Goal: Transaction & Acquisition: Purchase product/service

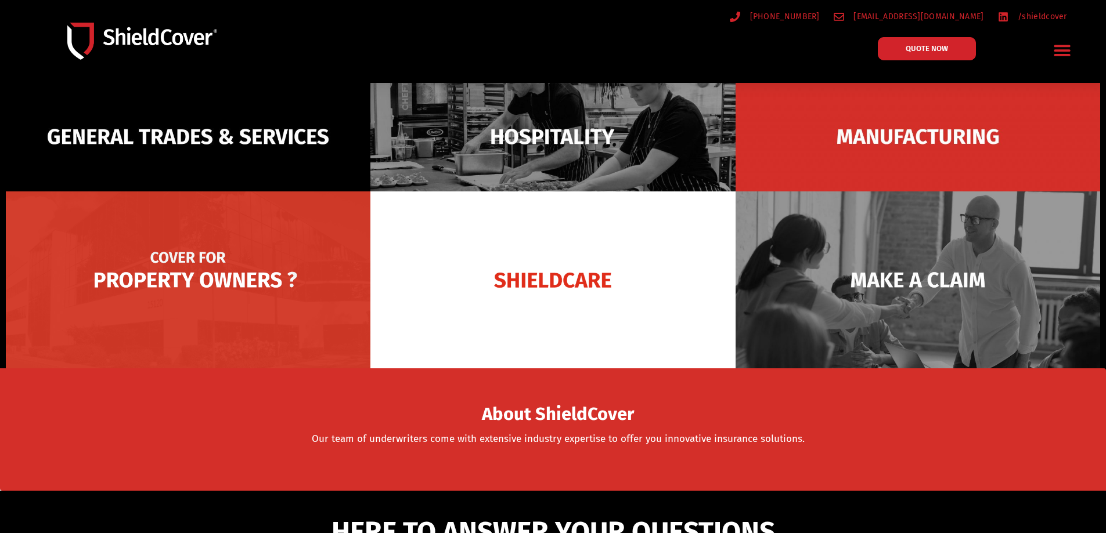
click at [239, 299] on img at bounding box center [188, 280] width 365 height 177
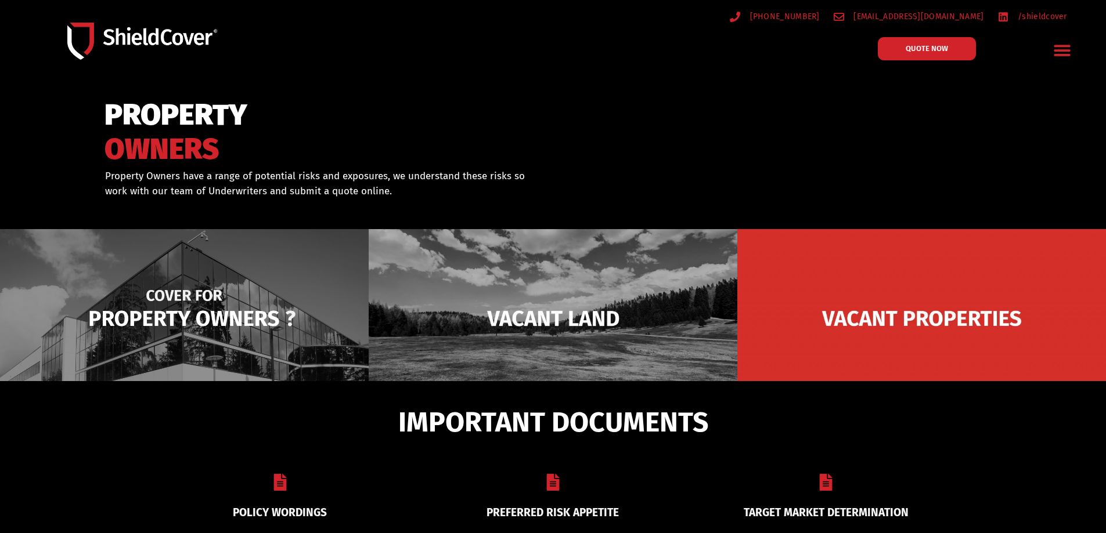
click at [239, 295] on img at bounding box center [184, 318] width 369 height 179
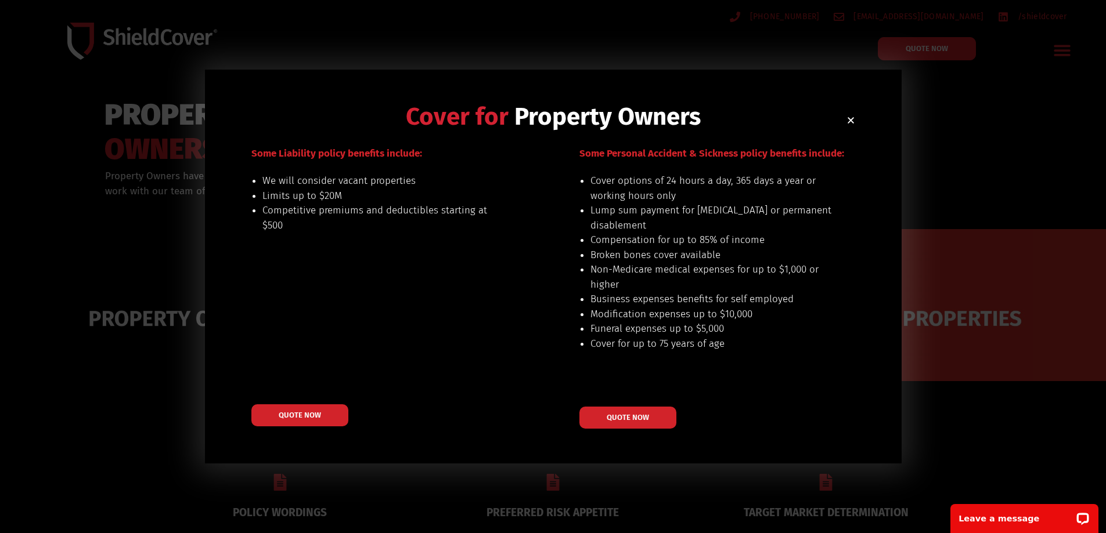
click at [1065, 367] on div "Cover for Property Owners Our preferred risks include: buildings up to $20M val…" at bounding box center [553, 266] width 1106 height 533
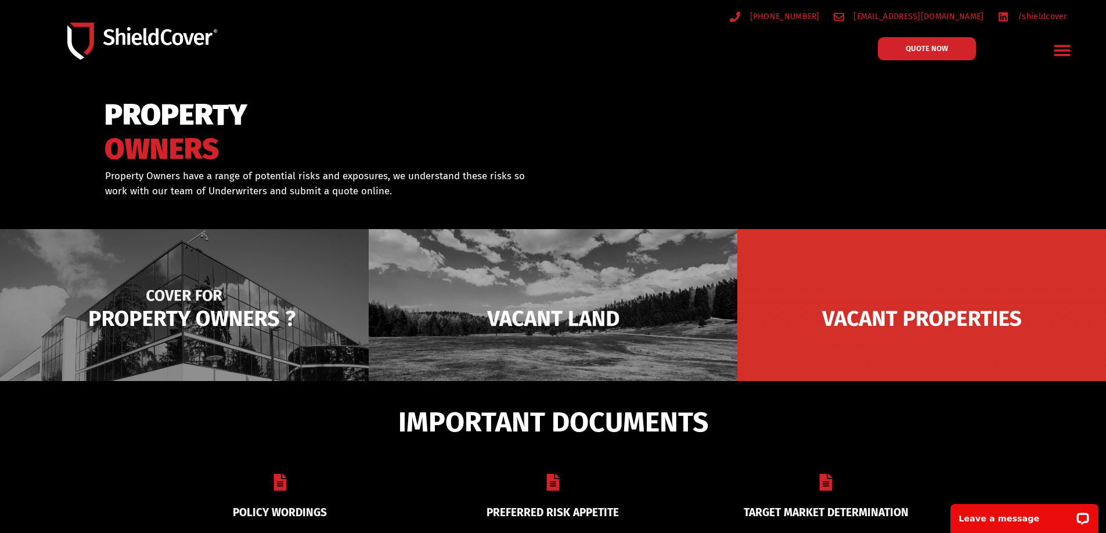
click at [167, 301] on img at bounding box center [184, 318] width 369 height 179
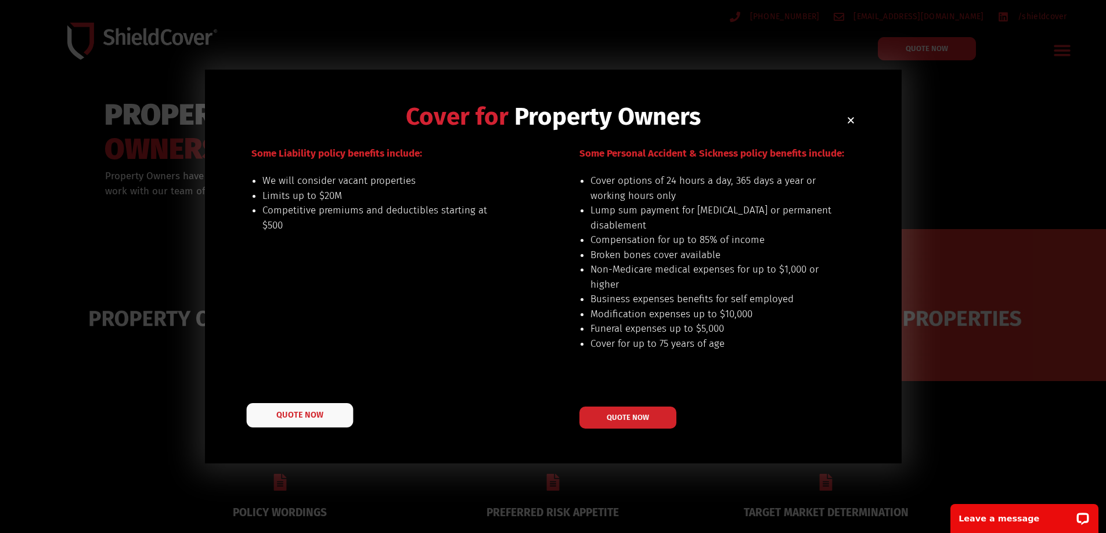
click at [330, 414] on link "QUOTE NOW" at bounding box center [299, 415] width 107 height 24
